Goal: Go to known website: Access a specific website the user already knows

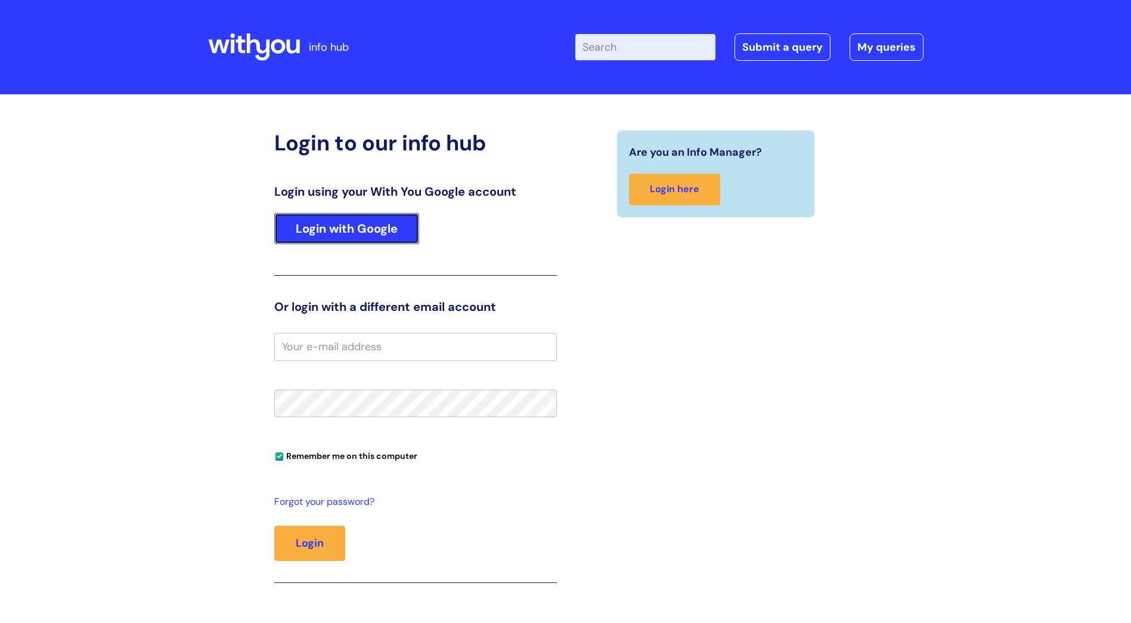
click at [329, 227] on link "Login with Google" at bounding box center [346, 228] width 145 height 31
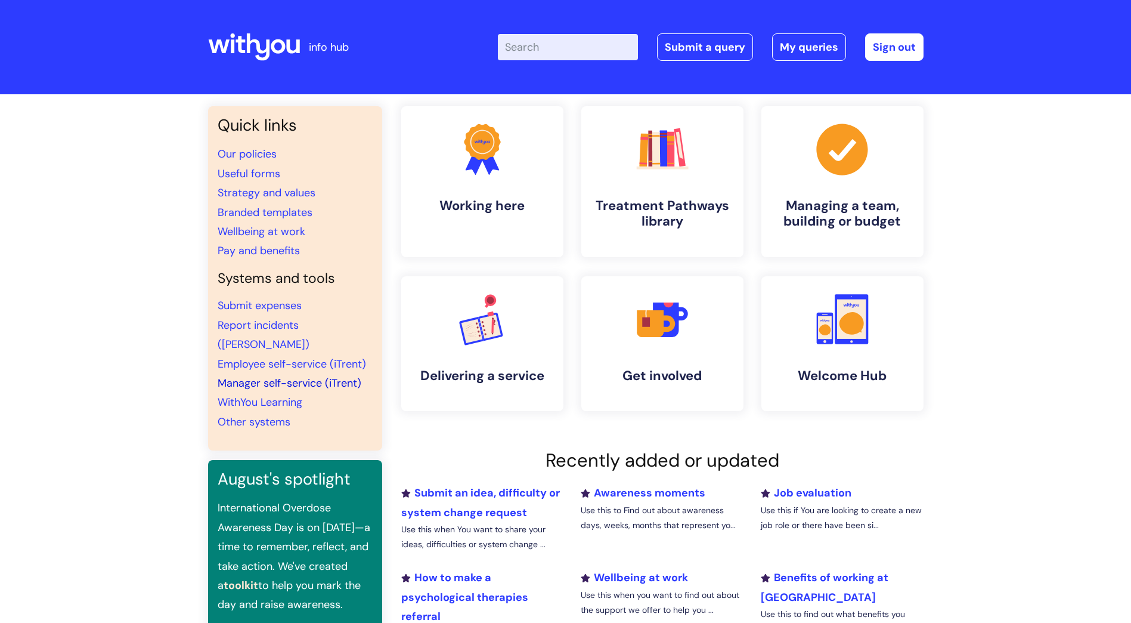
click at [256, 376] on link "Manager self-service (iTrent)" at bounding box center [290, 383] width 144 height 14
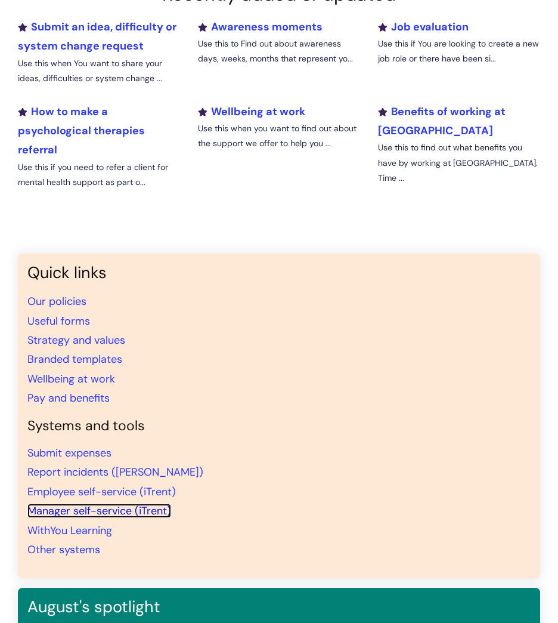
scroll to position [656, 0]
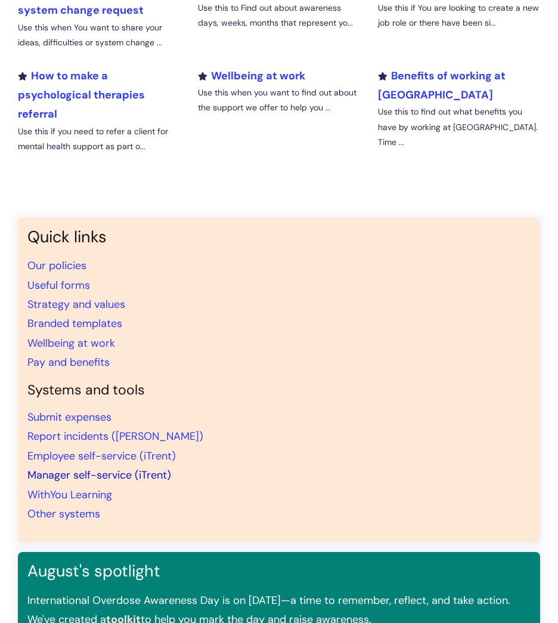
click at [66, 473] on link "Manager self-service (iTrent)" at bounding box center [99, 475] width 144 height 14
